Goal: Transaction & Acquisition: Purchase product/service

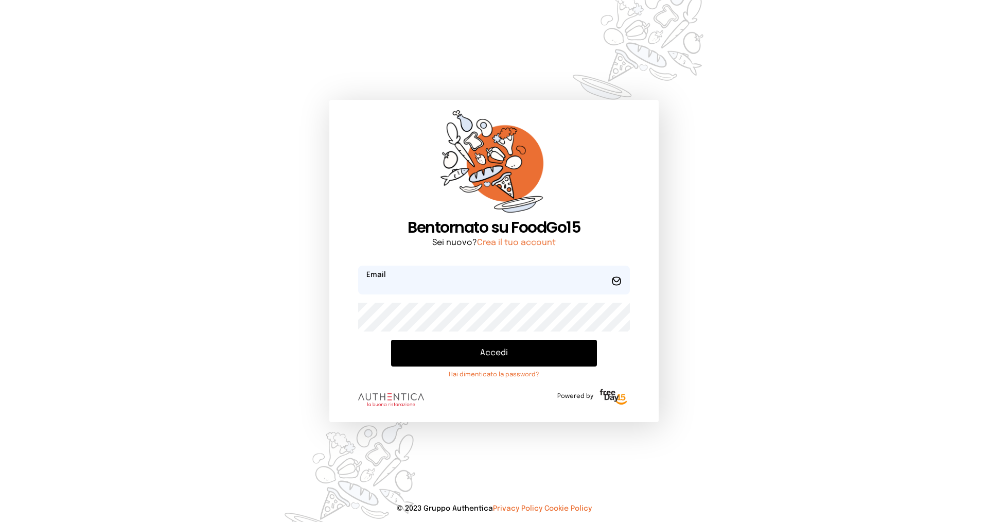
type input "**********"
click at [421, 353] on button "Accedi" at bounding box center [494, 353] width 206 height 27
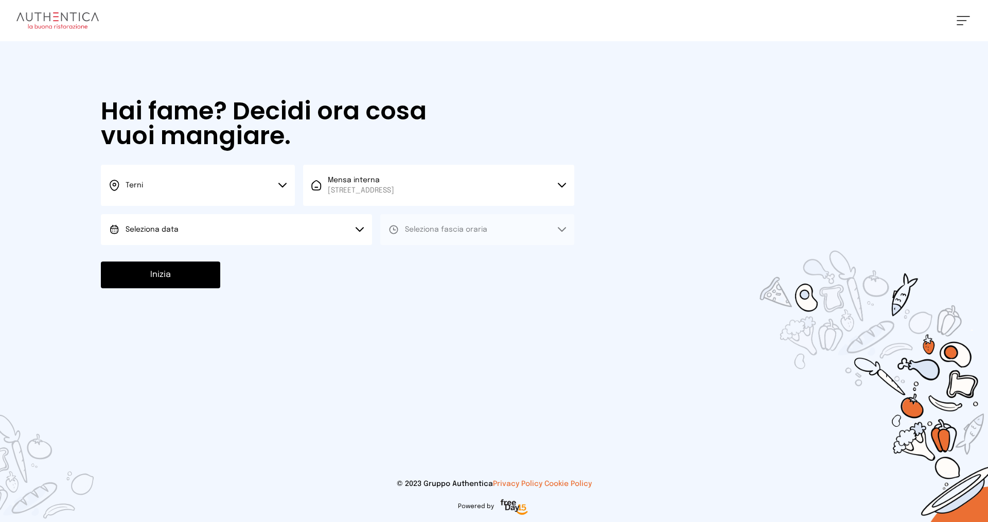
click at [224, 238] on button "Seleziona data" at bounding box center [236, 229] width 271 height 31
click at [217, 253] on li "[DATE], [DATE]" at bounding box center [236, 258] width 271 height 27
click at [414, 227] on span "Seleziona fascia oraria" at bounding box center [446, 229] width 82 height 7
click at [408, 260] on span "Pranzo" at bounding box center [417, 258] width 25 height 10
click at [165, 277] on button "Inizia" at bounding box center [160, 275] width 119 height 27
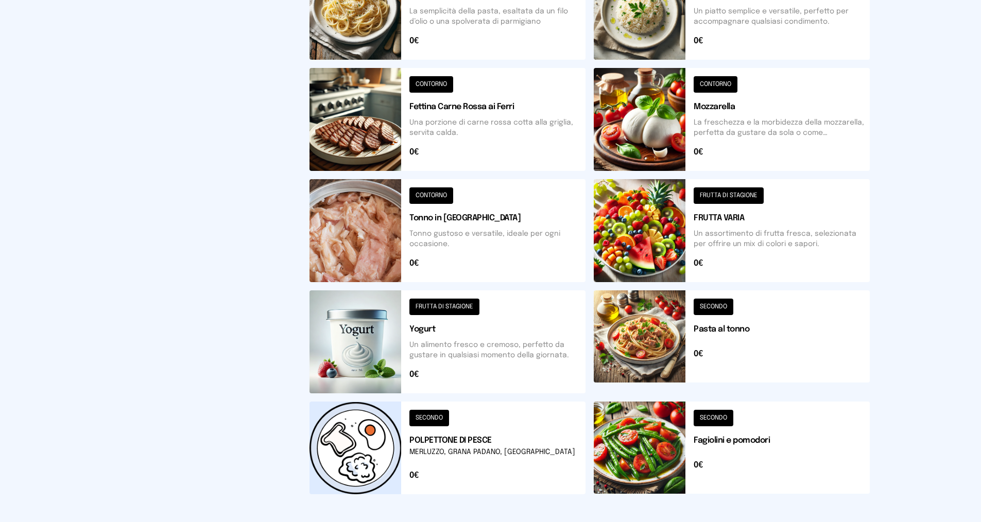
scroll to position [309, 0]
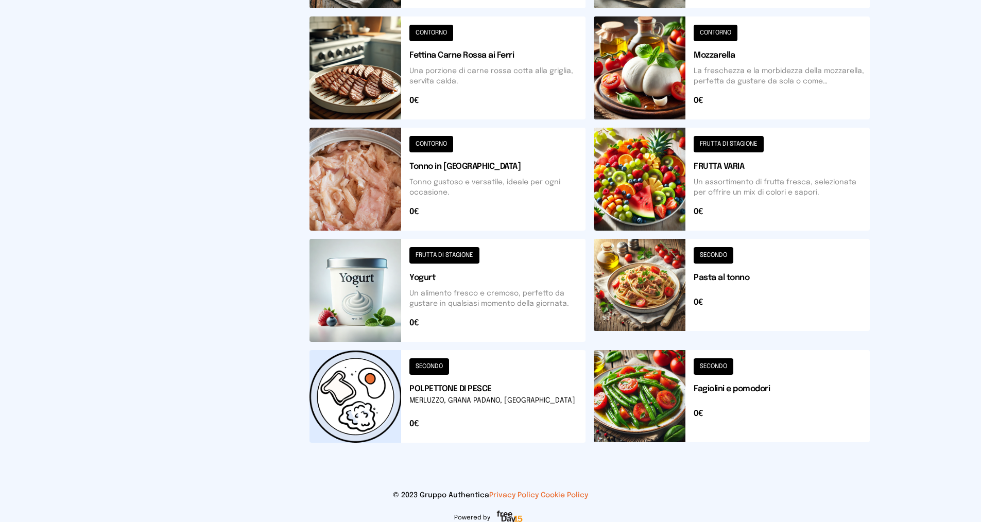
click at [466, 394] on button at bounding box center [447, 396] width 276 height 93
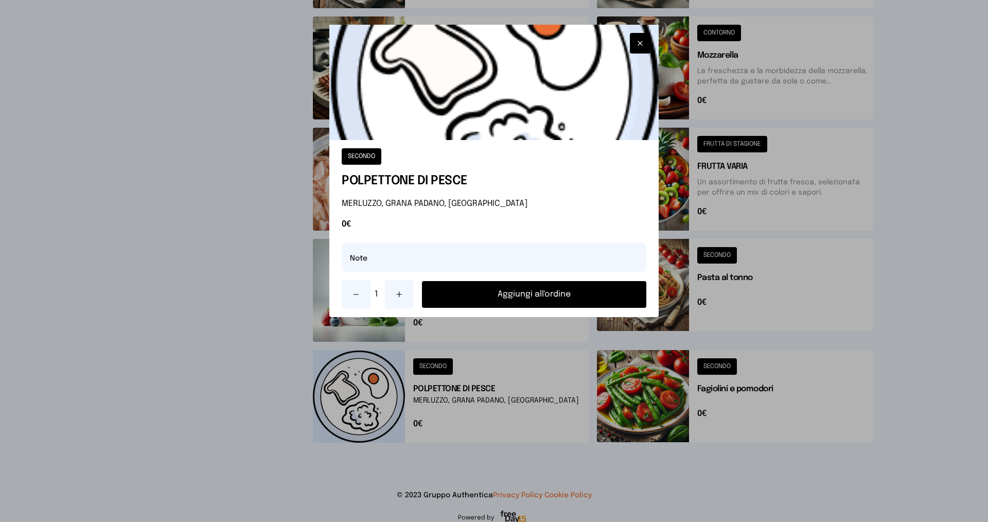
click at [475, 291] on button "Aggiungi all'ordine" at bounding box center [534, 294] width 224 height 27
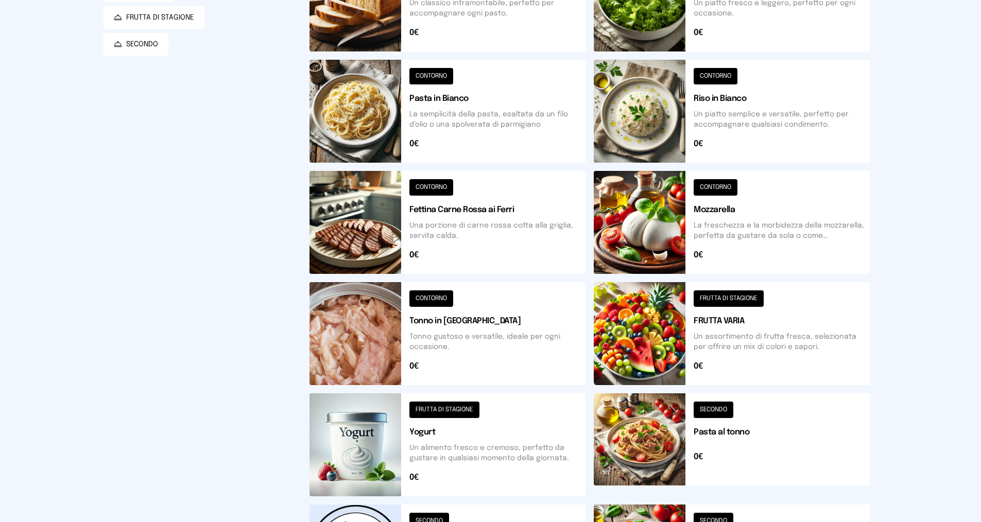
scroll to position [0, 0]
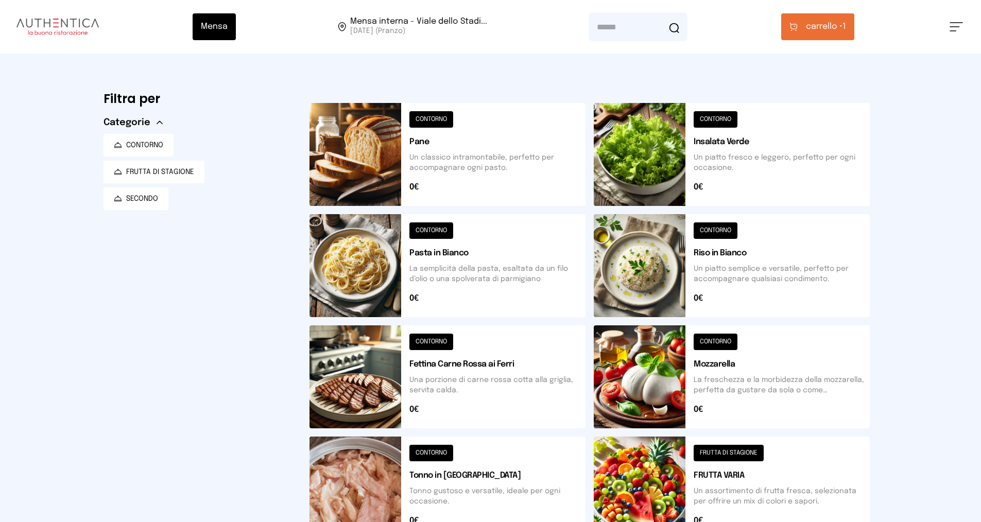
click at [740, 141] on button at bounding box center [732, 154] width 276 height 103
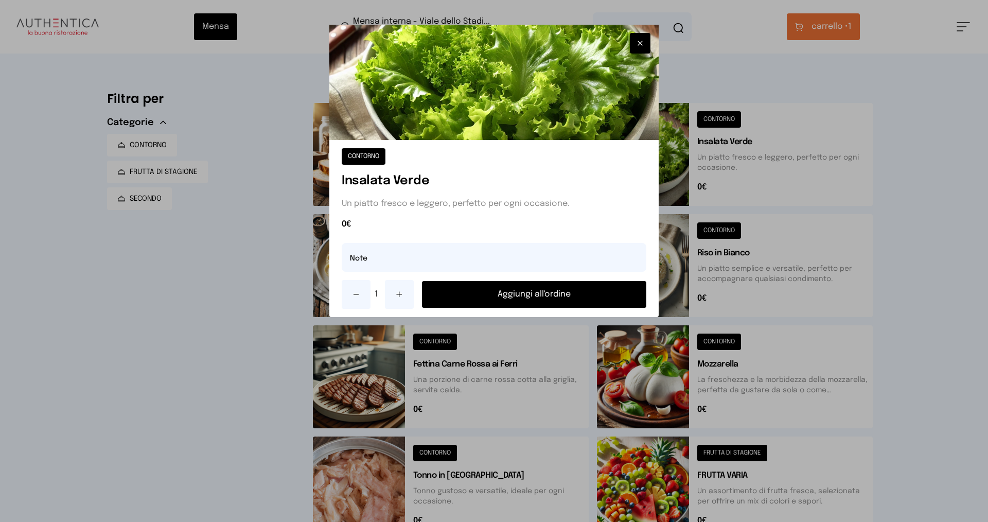
click at [508, 296] on button "Aggiungi all'ordine" at bounding box center [534, 294] width 224 height 27
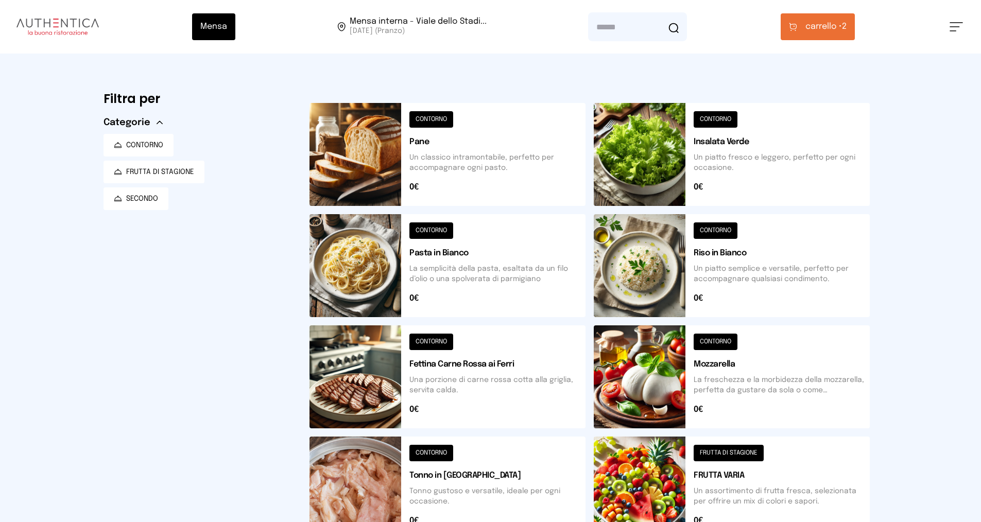
scroll to position [103, 0]
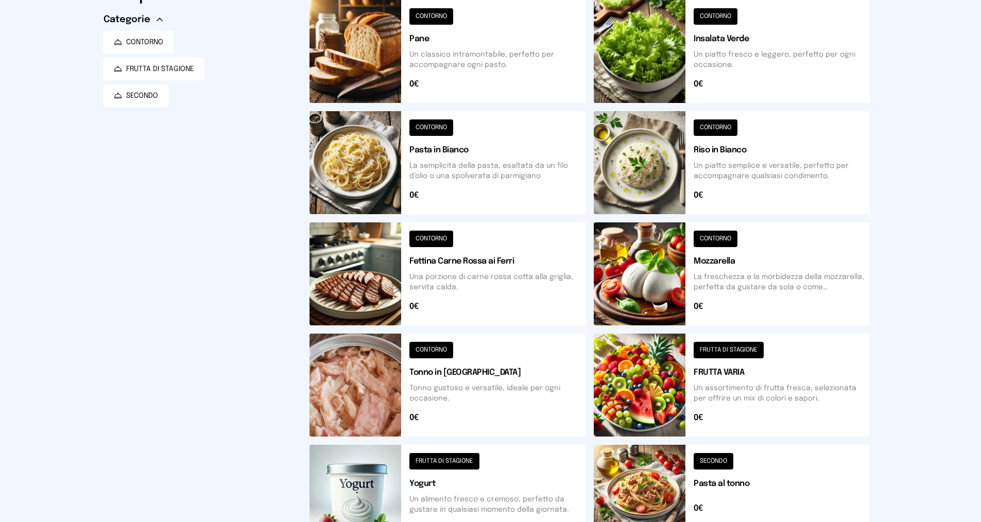
click at [717, 374] on button at bounding box center [732, 385] width 276 height 103
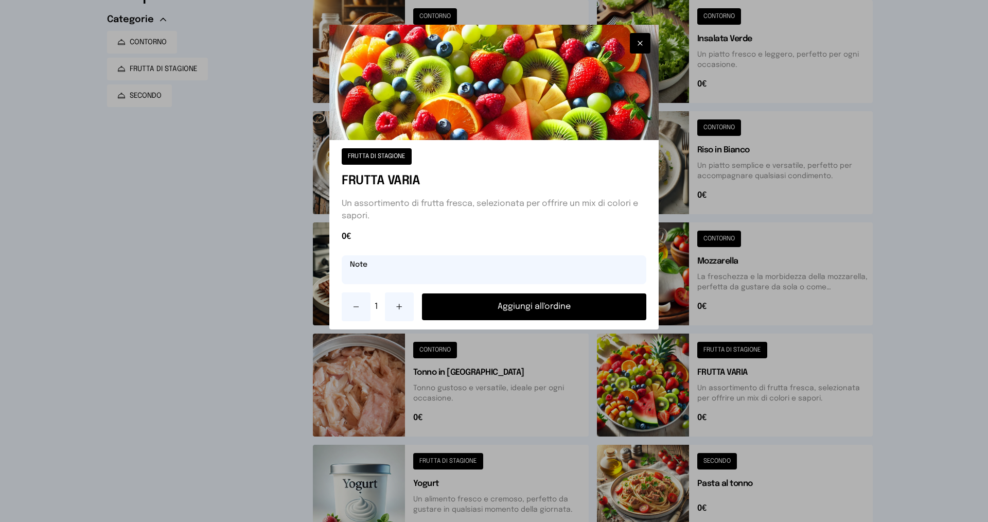
click at [467, 274] on input "text" at bounding box center [494, 269] width 305 height 29
type input "******"
click at [498, 303] on button "Aggiungi all'ordine" at bounding box center [534, 306] width 224 height 27
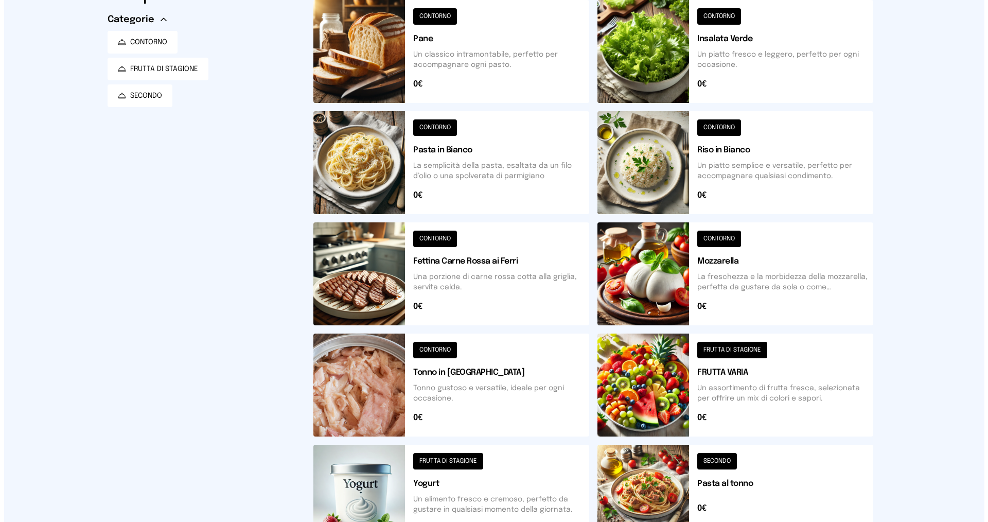
scroll to position [0, 0]
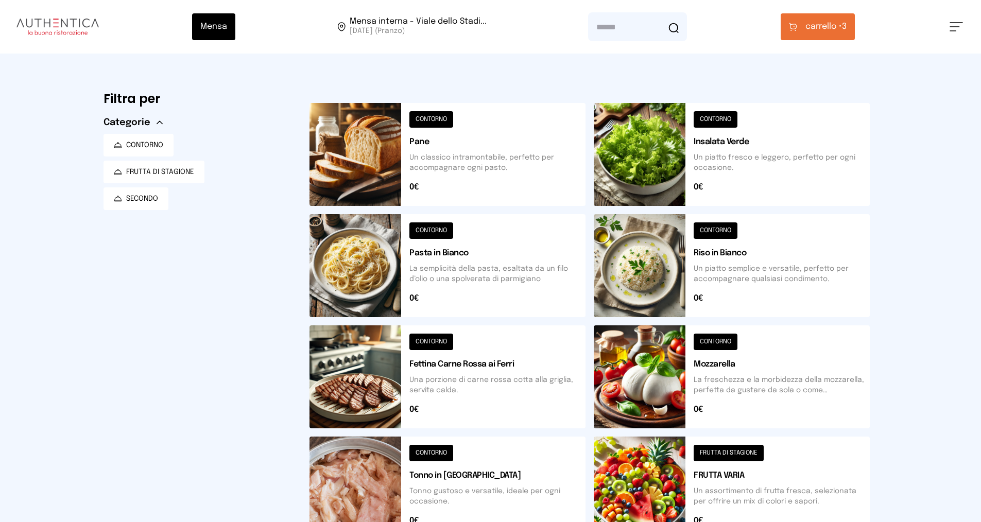
click at [833, 22] on span "carrello •" at bounding box center [823, 27] width 37 height 12
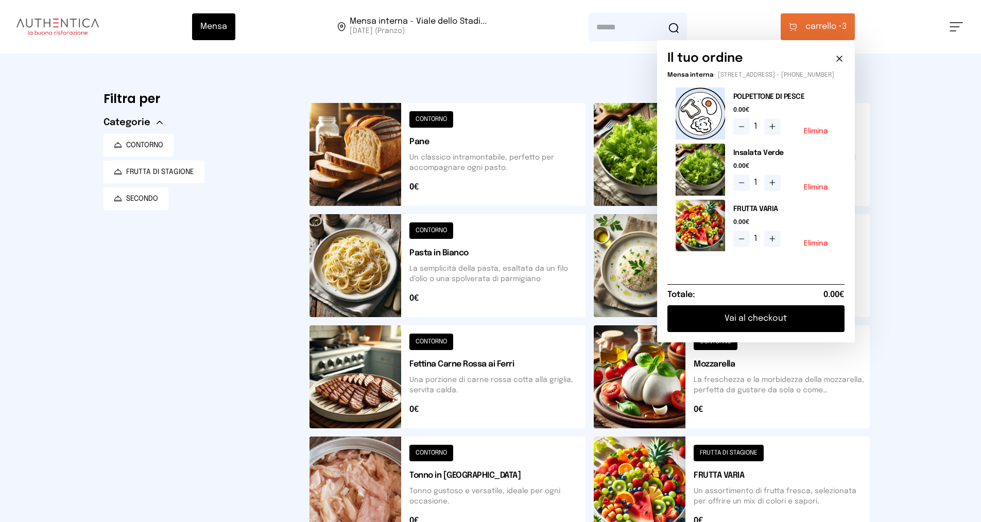
click at [760, 329] on button "Vai al checkout" at bounding box center [755, 318] width 177 height 27
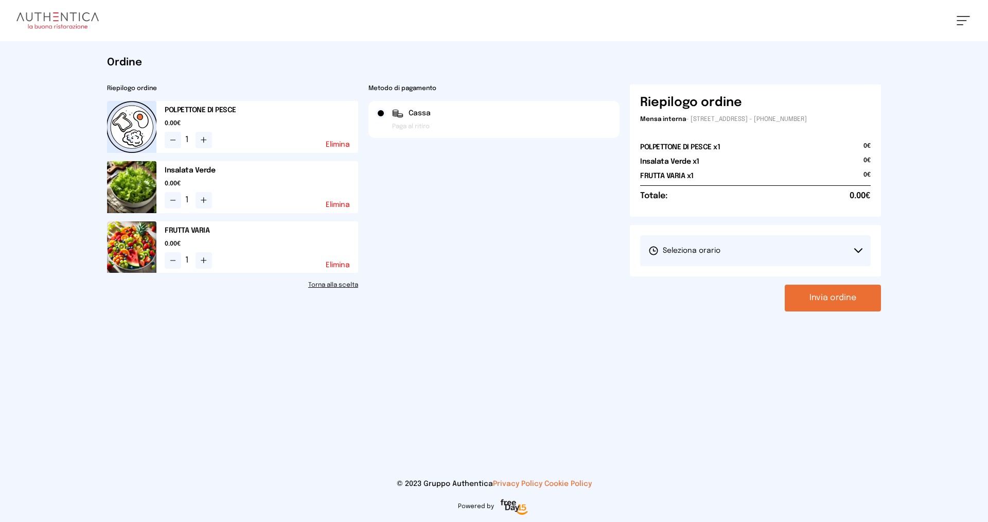
click at [736, 250] on button "Seleziona orario" at bounding box center [755, 250] width 231 height 31
click at [706, 283] on span "1° Turno (13:00 - 15:00)" at bounding box center [688, 279] width 78 height 10
click at [834, 293] on button "Invia ordine" at bounding box center [833, 298] width 96 height 27
